Goal: Find contact information: Find contact information

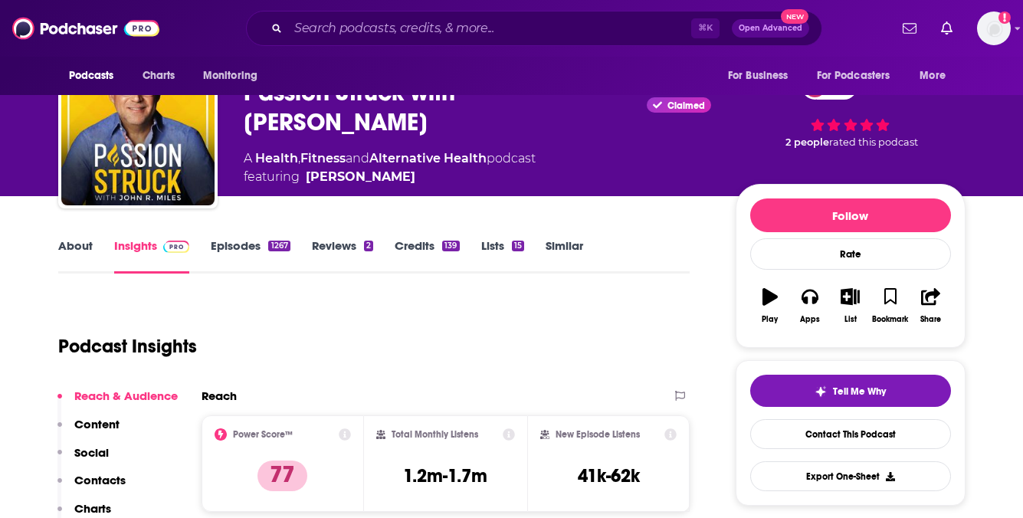
scroll to position [53, 0]
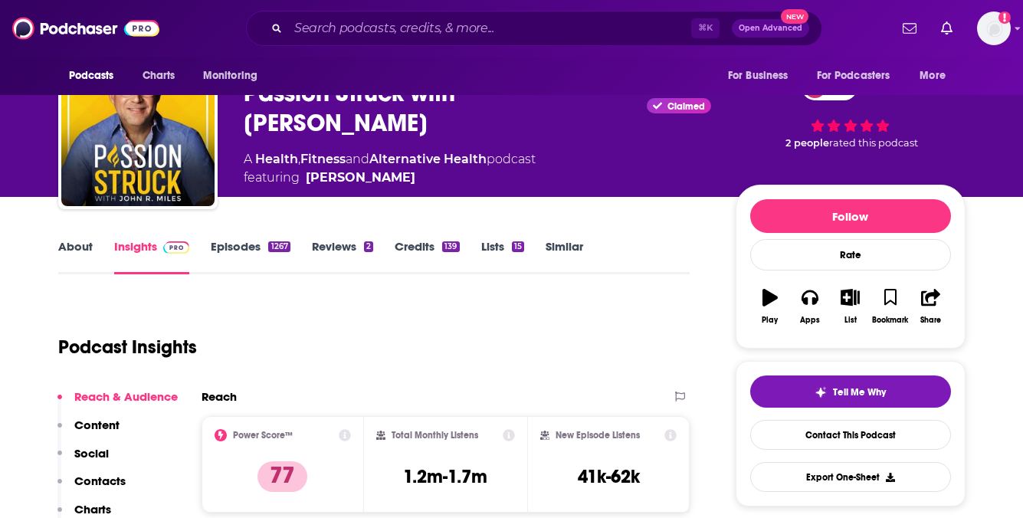
click at [75, 252] on link "About" at bounding box center [75, 256] width 34 height 35
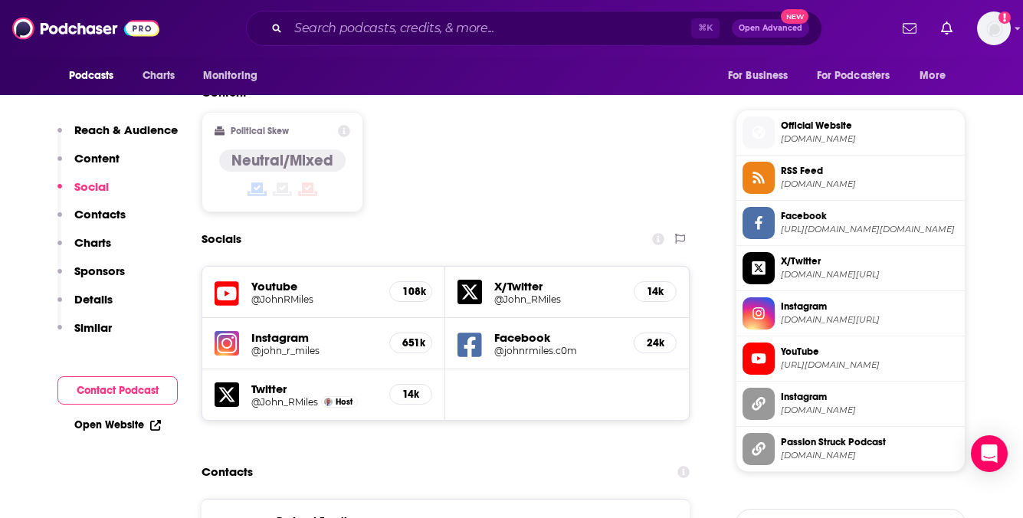
scroll to position [1203, 0]
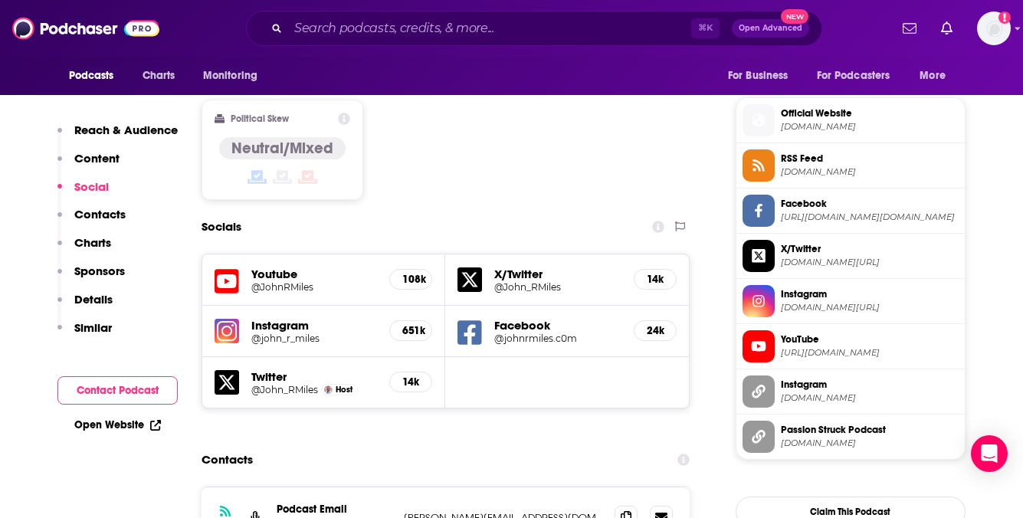
click at [821, 308] on span "[DOMAIN_NAME][URL]" at bounding box center [869, 307] width 178 height 11
